Goal: Navigation & Orientation: Find specific page/section

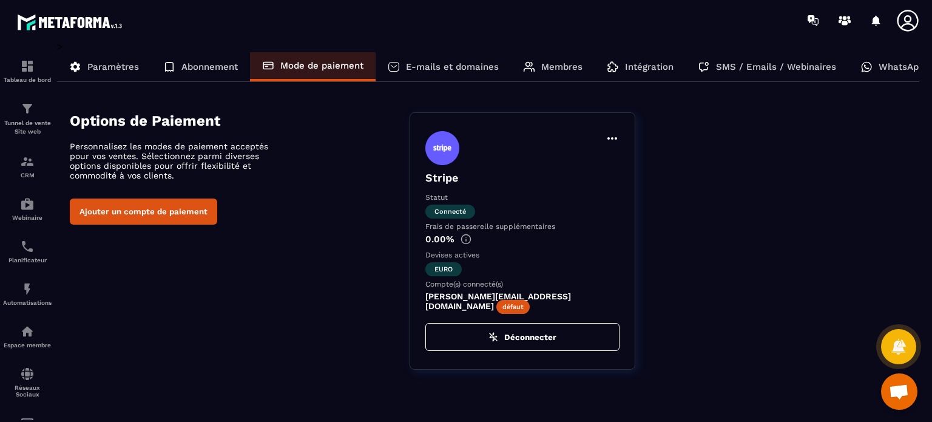
click at [93, 62] on p "Paramètres" at bounding box center [113, 66] width 52 height 11
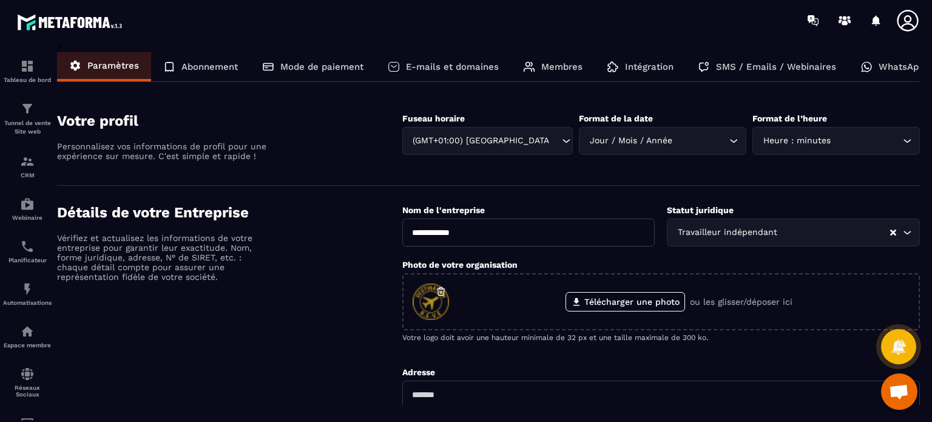
click at [0, 0] on img at bounding box center [0, 0] width 0 height 0
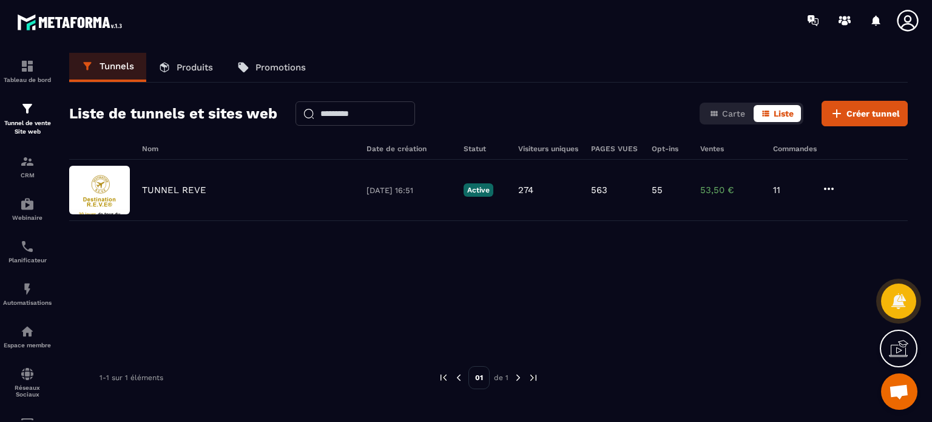
click at [202, 62] on p "Produits" at bounding box center [195, 67] width 36 height 11
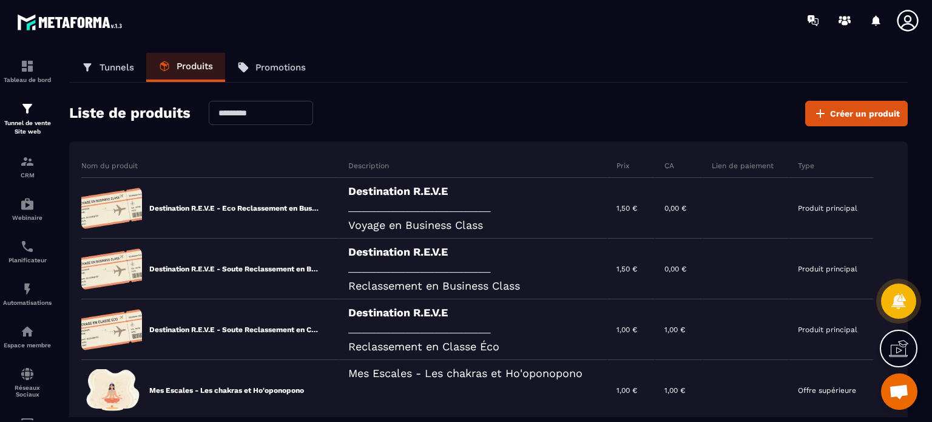
click at [39, 162] on div "CRM" at bounding box center [27, 166] width 49 height 24
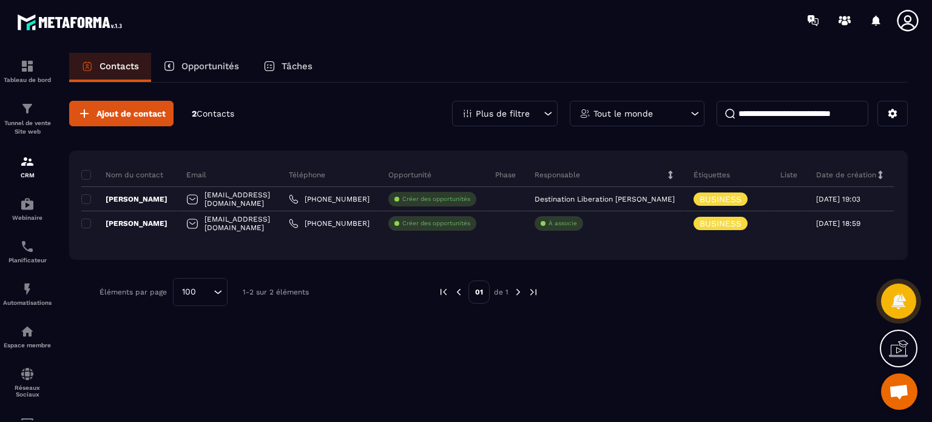
click at [296, 70] on p "Tâches" at bounding box center [297, 66] width 31 height 11
